Goal: Check status: Check status

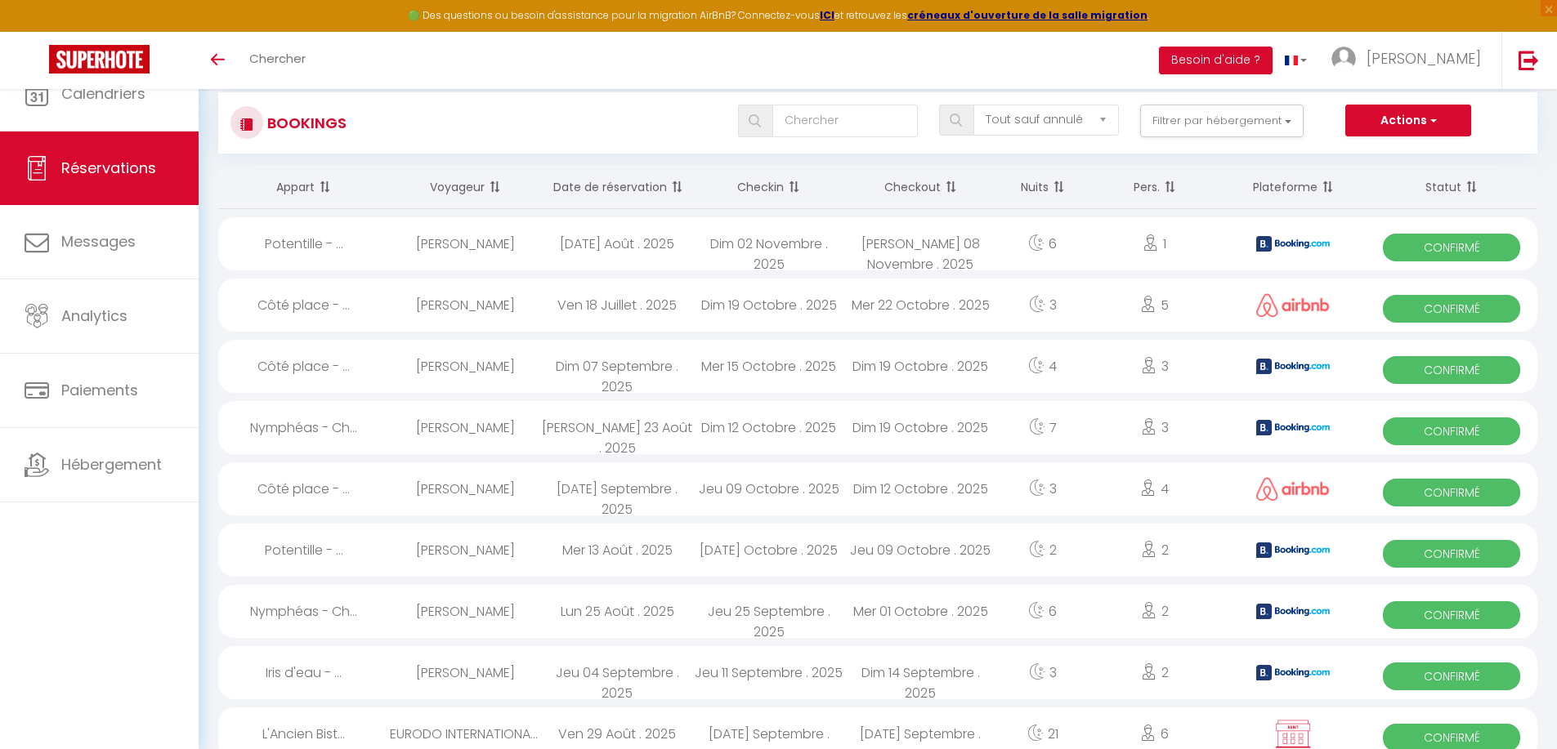
select select "not_cancelled"
